Goal: Task Accomplishment & Management: Complete application form

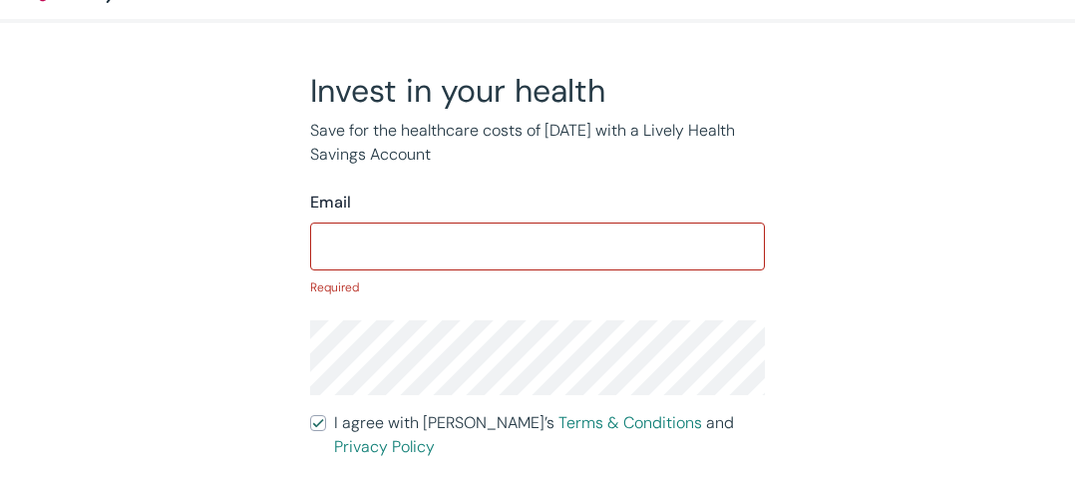
click at [310, 415] on input "I agree with Lively’s Terms & Conditions and Privacy Policy" at bounding box center [318, 423] width 16 height 16
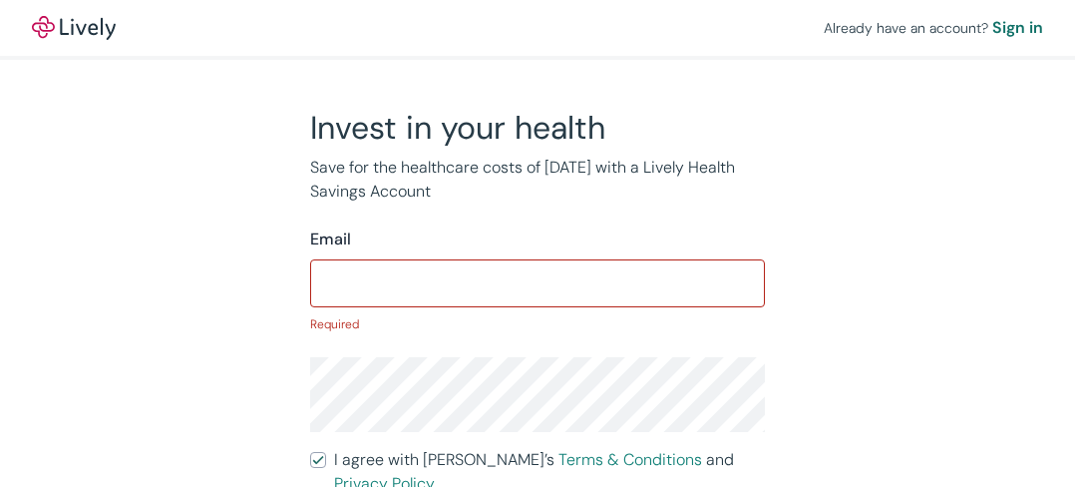
click at [310, 452] on input "I agree with Lively’s Terms & Conditions and Privacy Policy" at bounding box center [318, 460] width 16 height 16
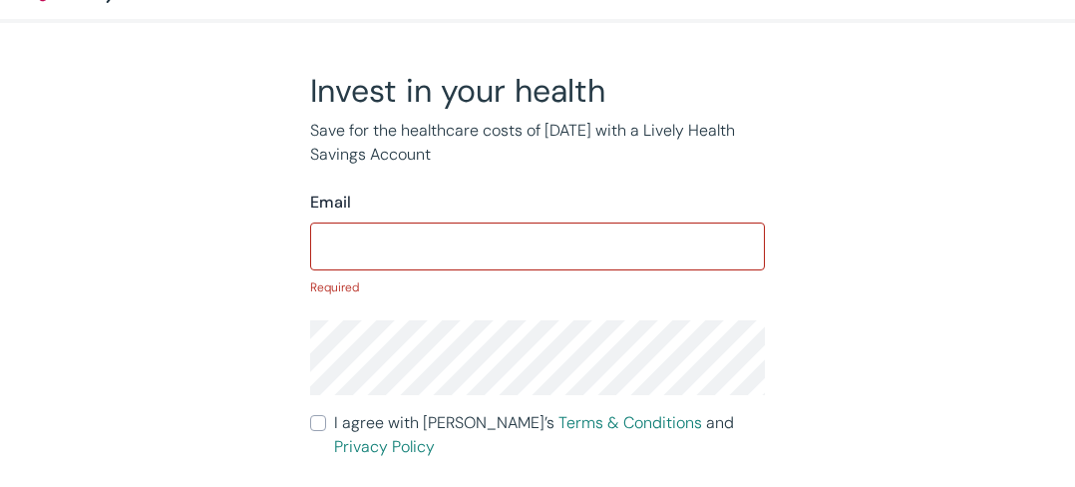
click at [310, 415] on input "I agree with Lively’s Terms & Conditions and Privacy Policy" at bounding box center [318, 423] width 16 height 16
checkbox input "false"
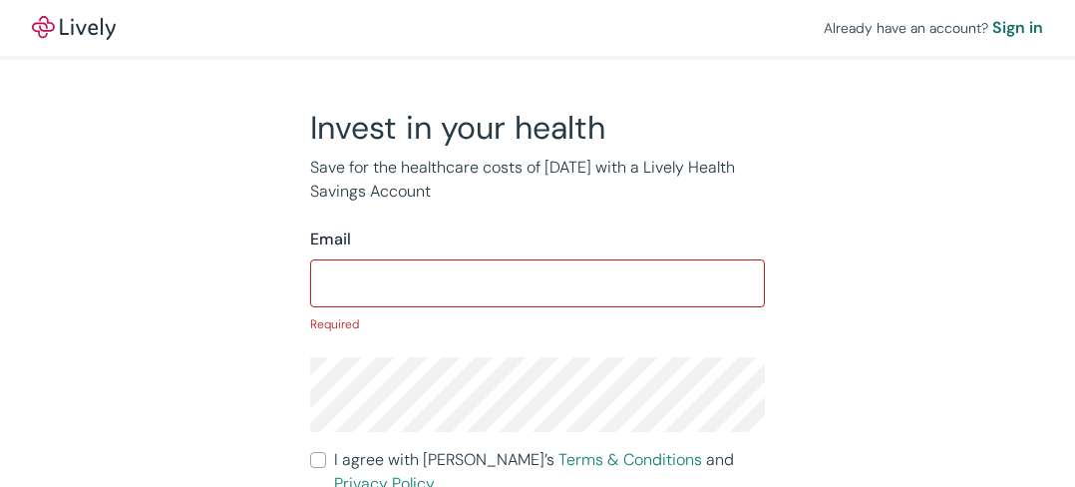
click at [992, 23] on div "Sign in" at bounding box center [1017, 28] width 51 height 24
